Goal: Task Accomplishment & Management: Manage account settings

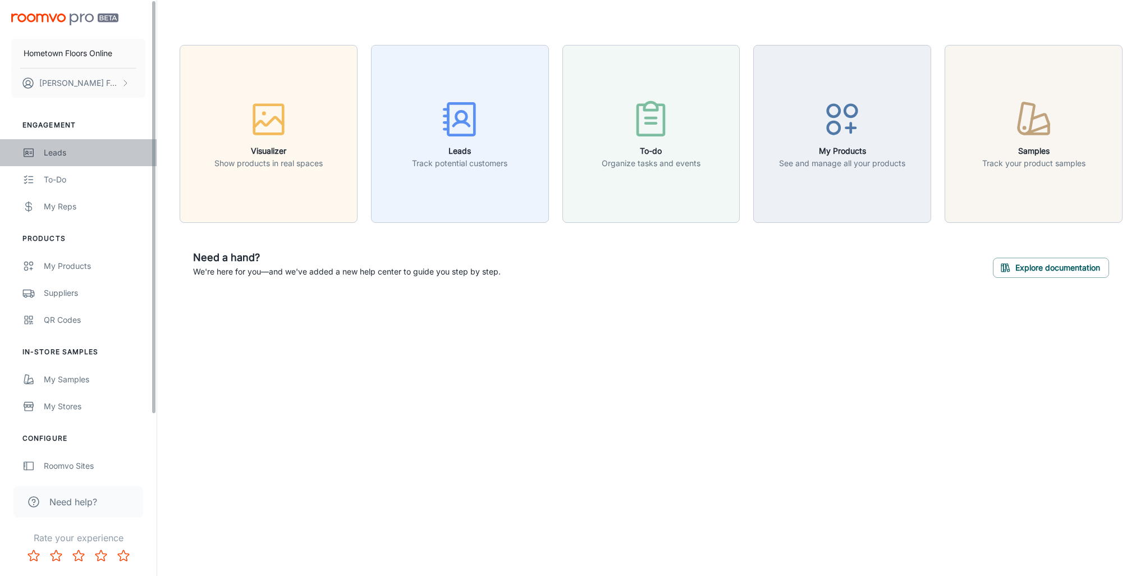
click at [59, 155] on div "Leads" at bounding box center [95, 153] width 102 height 12
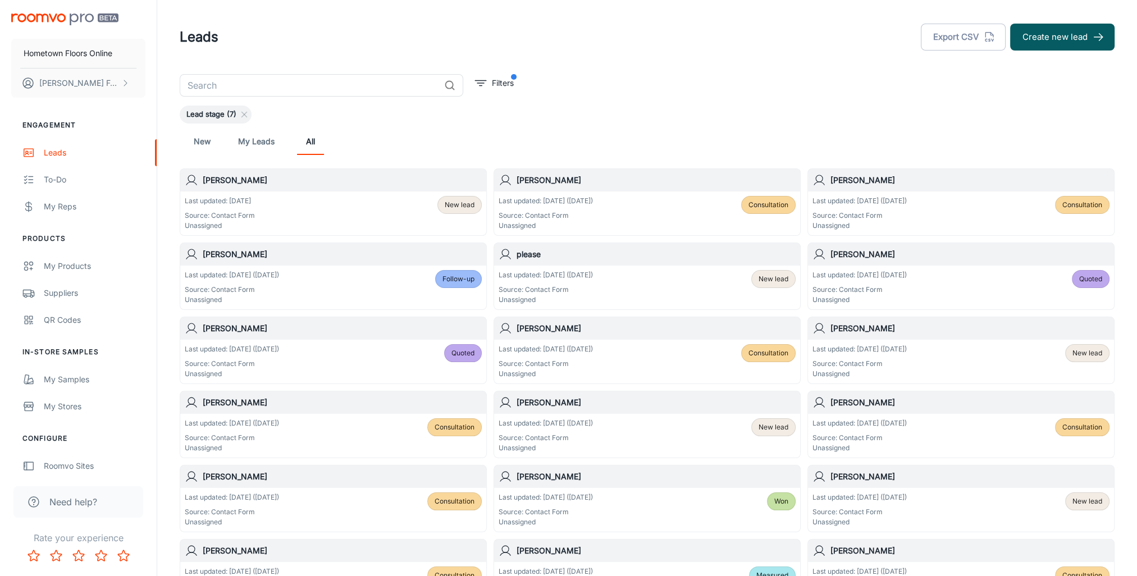
click at [669, 197] on div "Last updated: [DATE] ([DATE]) Source: Contact Form Unassigned Consultation" at bounding box center [646, 213] width 297 height 35
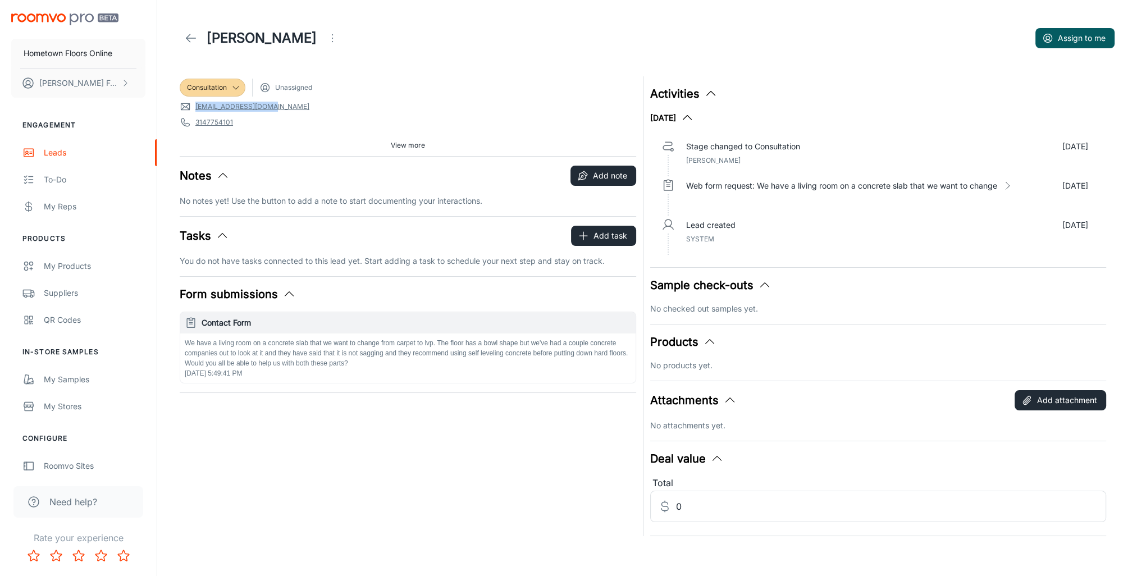
drag, startPoint x: 279, startPoint y: 106, endPoint x: 194, endPoint y: 109, distance: 85.4
click at [194, 109] on span "[EMAIL_ADDRESS][DOMAIN_NAME]" at bounding box center [408, 106] width 456 height 11
drag, startPoint x: 194, startPoint y: 109, endPoint x: 200, endPoint y: 109, distance: 6.2
copy link "[EMAIL_ADDRESS][DOMAIN_NAME]"
click at [238, 81] on div "Consultation" at bounding box center [213, 88] width 66 height 18
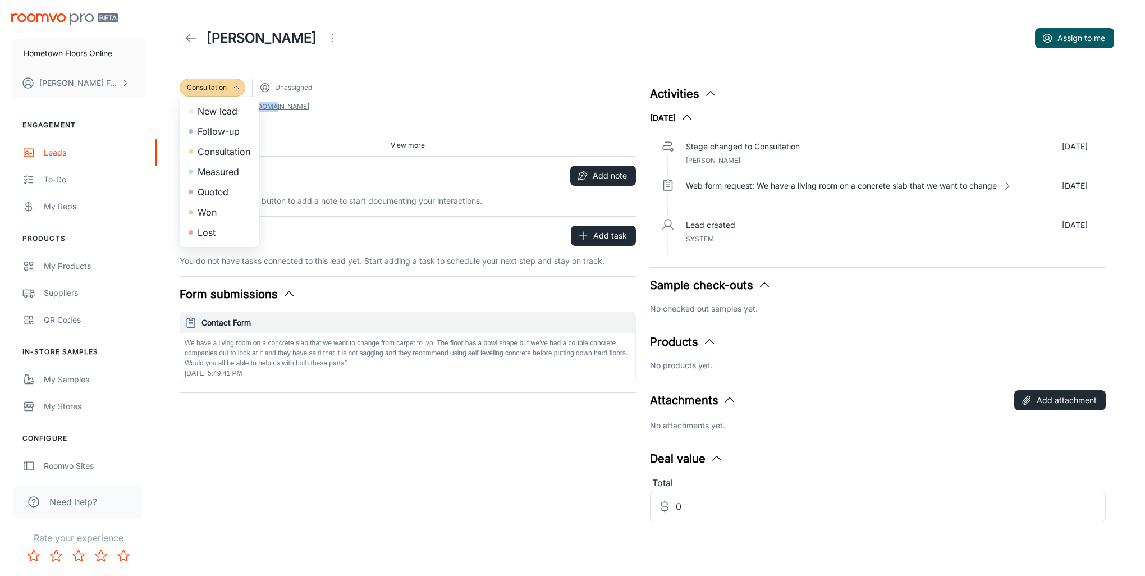
click at [225, 172] on li "Measured" at bounding box center [220, 172] width 80 height 20
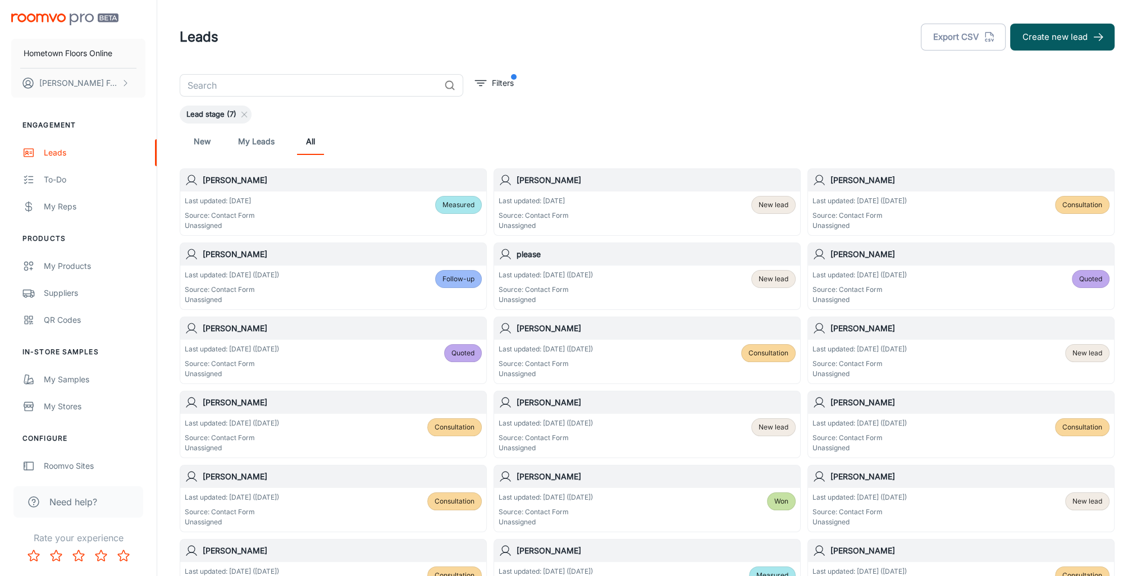
click at [1088, 201] on span "Consultation" at bounding box center [1082, 205] width 40 height 10
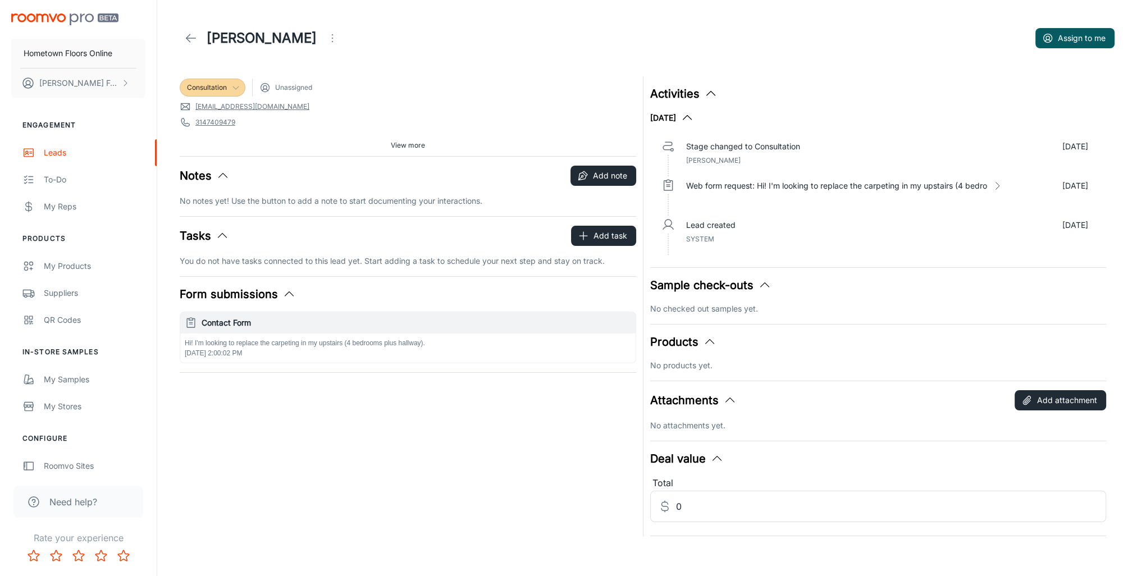
click at [235, 86] on icon at bounding box center [235, 87] width 9 height 9
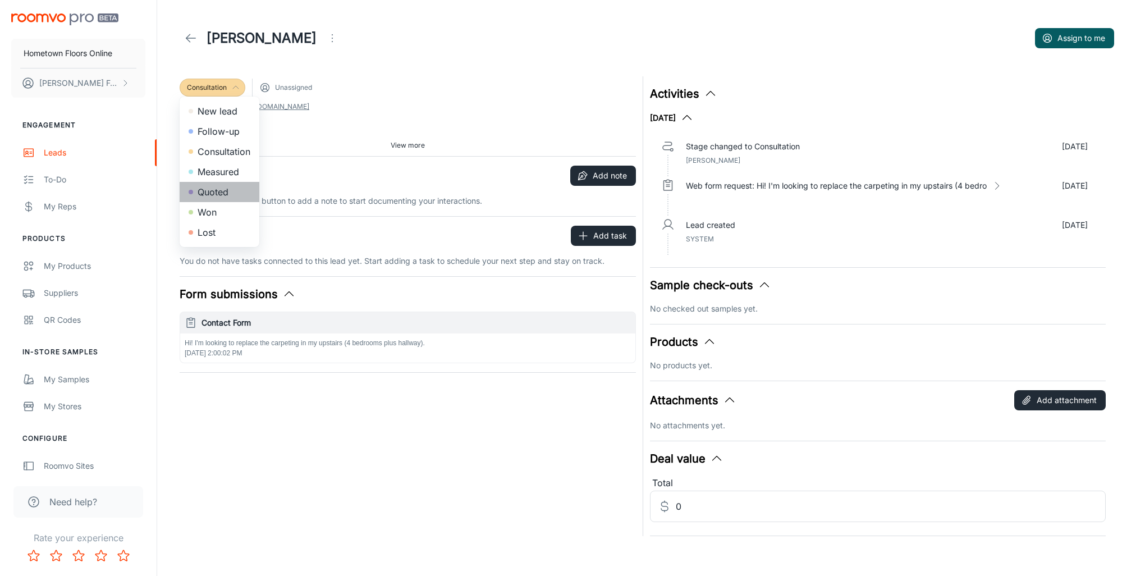
click at [207, 190] on li "Quoted" at bounding box center [220, 192] width 80 height 20
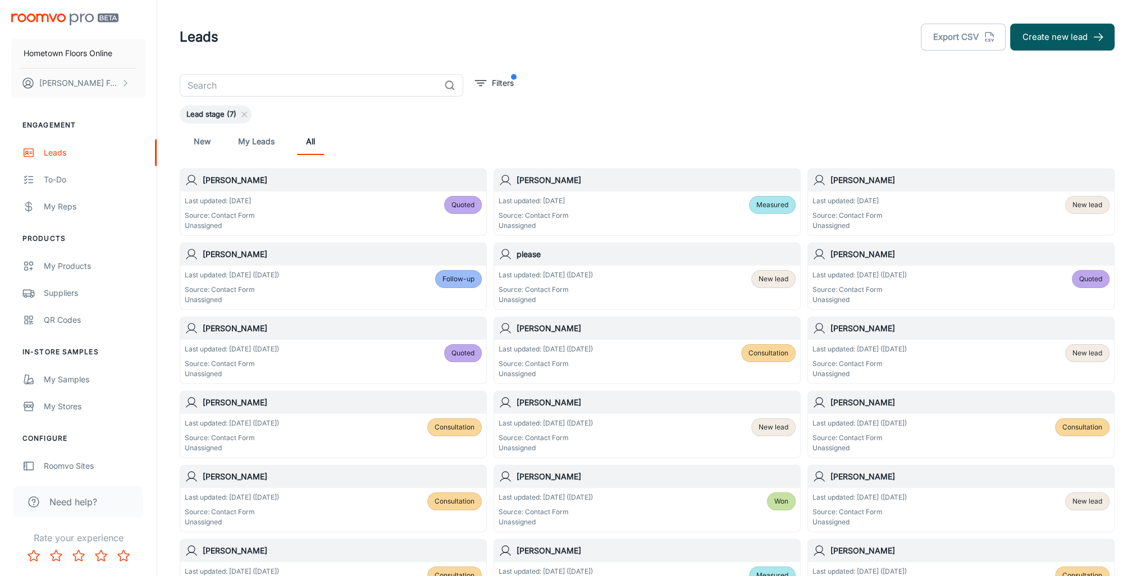
click at [463, 283] on span "Follow-up" at bounding box center [458, 279] width 32 height 10
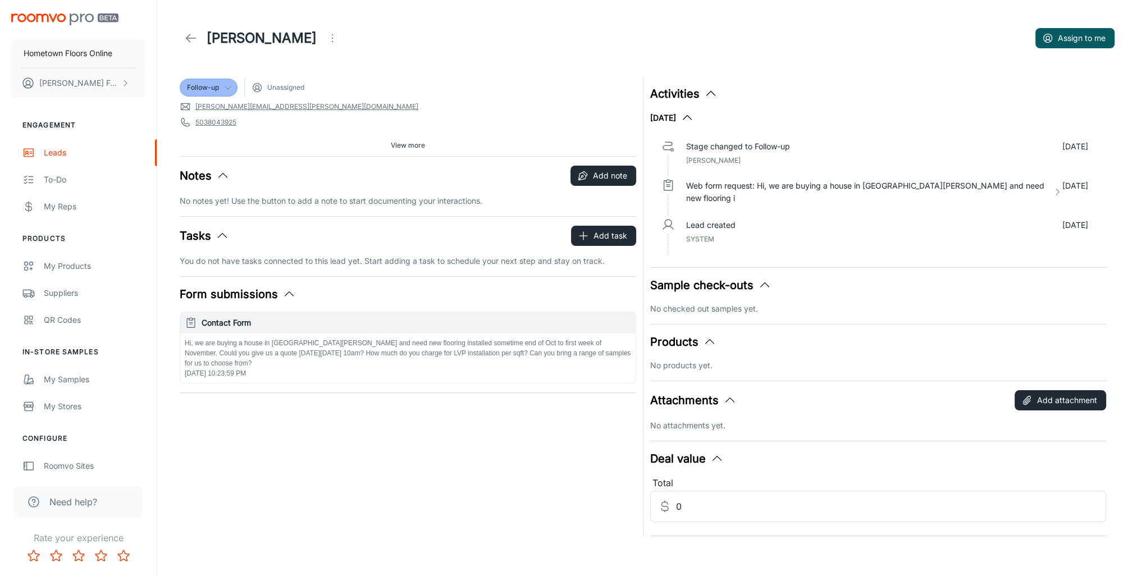
click at [221, 86] on div "Follow-up" at bounding box center [208, 88] width 43 height 10
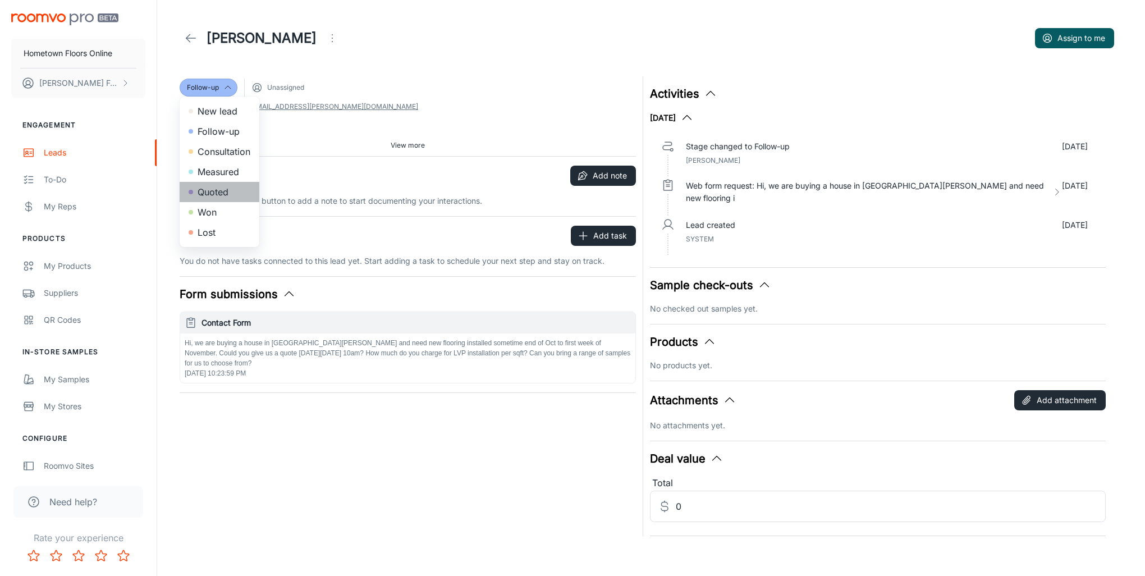
click at [217, 198] on li "Quoted" at bounding box center [220, 192] width 80 height 20
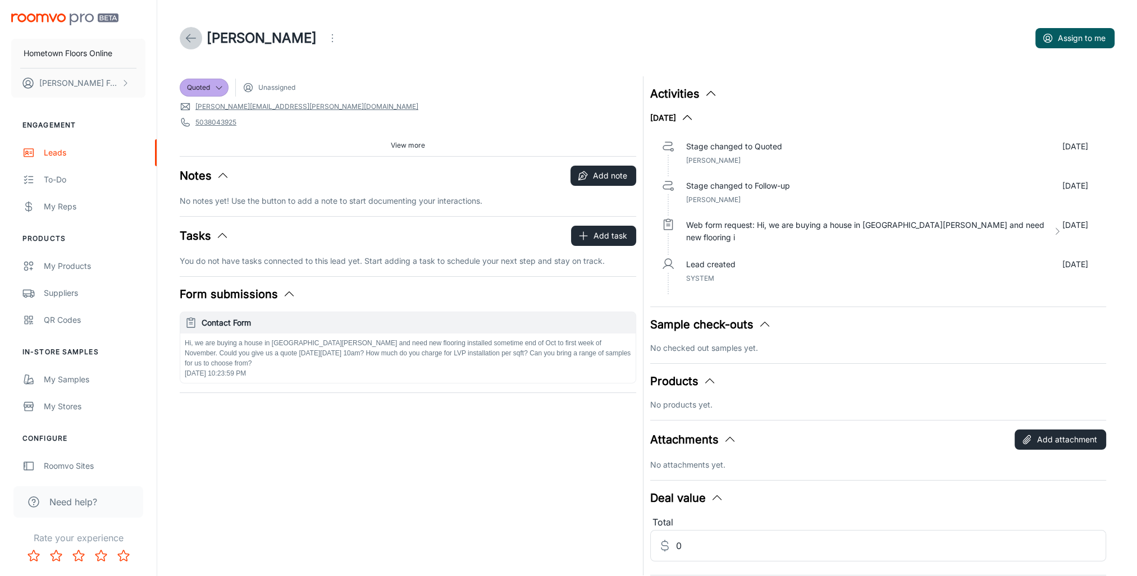
click at [186, 35] on icon at bounding box center [190, 37] width 13 height 13
